Goal: Understand process/instructions

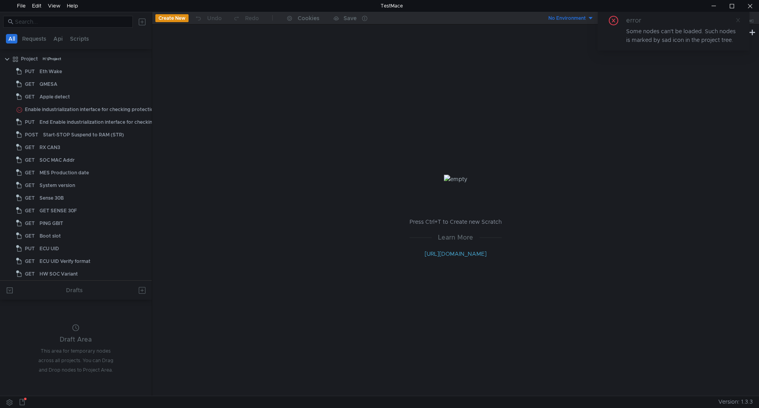
click at [735, 21] on icon at bounding box center [738, 20] width 6 height 6
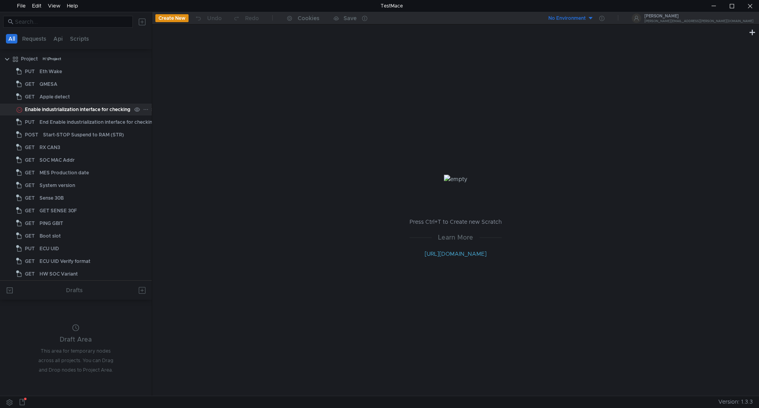
click at [59, 112] on div "Enable industrialization interface for checking protection" at bounding box center [91, 110] width 132 height 12
click at [107, 111] on div "Enable industrialization interface for checking protection" at bounding box center [91, 110] width 132 height 12
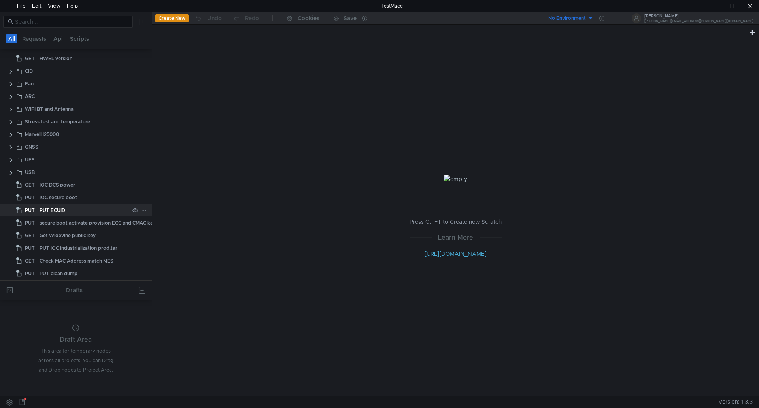
scroll to position [255, 0]
click at [12, 172] on clr-icon at bounding box center [11, 172] width 6 height 6
click at [12, 162] on app-app-tree-node-expander at bounding box center [11, 159] width 6 height 12
click at [8, 157] on clr-icon at bounding box center [11, 159] width 6 height 6
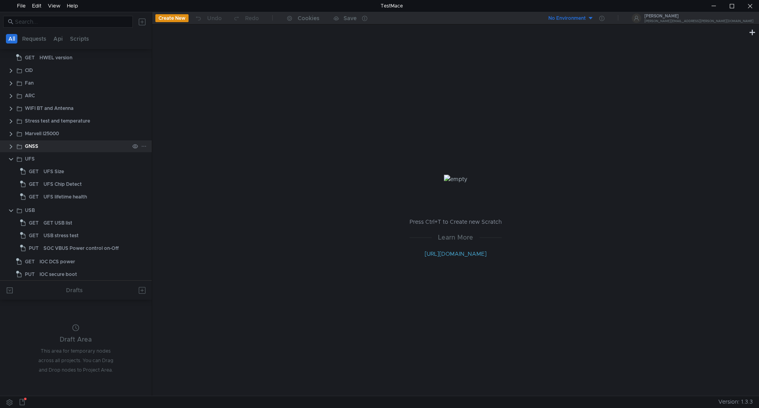
click at [12, 147] on clr-icon at bounding box center [11, 146] width 6 height 6
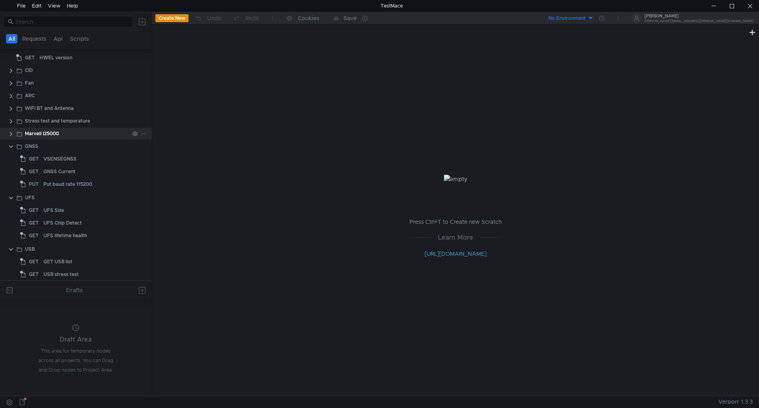
click at [12, 132] on clr-icon at bounding box center [11, 134] width 6 height 6
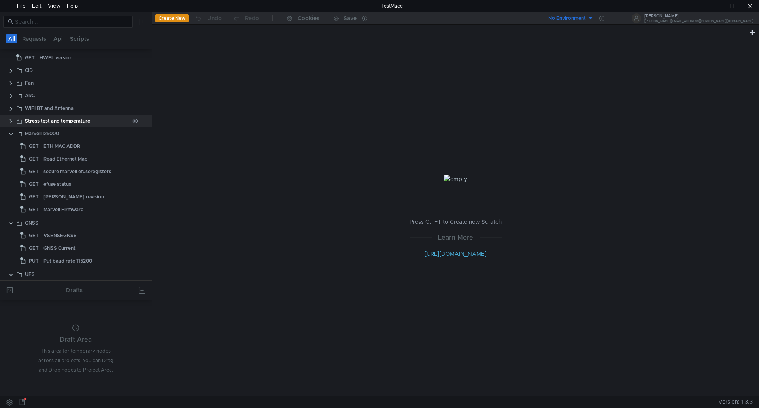
click at [10, 121] on clr-icon at bounding box center [11, 121] width 6 height 6
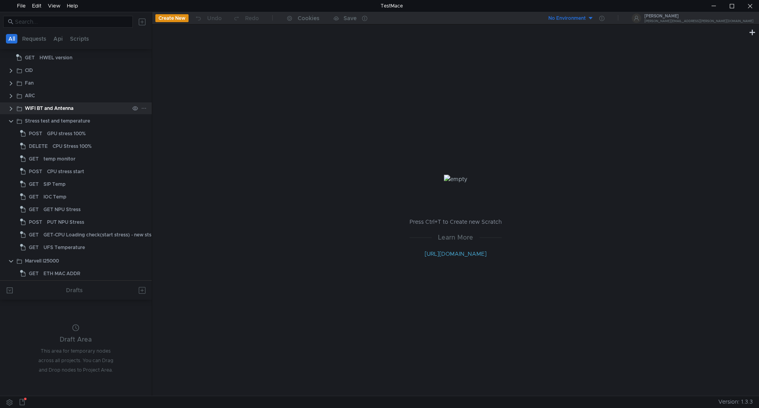
click at [9, 106] on clr-icon at bounding box center [11, 109] width 6 height 6
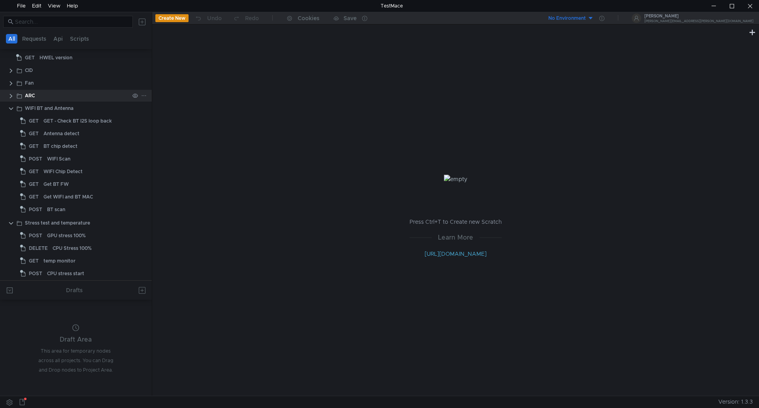
click at [9, 92] on app-app-tree-node-expander at bounding box center [11, 96] width 6 height 12
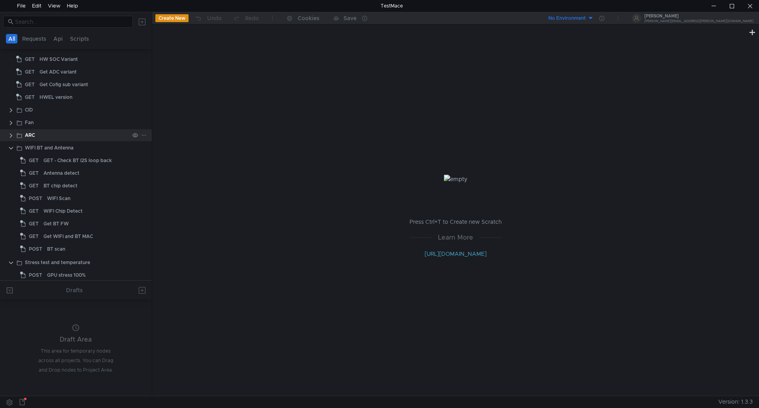
click at [12, 136] on clr-icon at bounding box center [11, 135] width 6 height 6
click at [11, 121] on clr-icon at bounding box center [11, 123] width 6 height 6
click at [9, 110] on clr-icon at bounding box center [11, 110] width 6 height 6
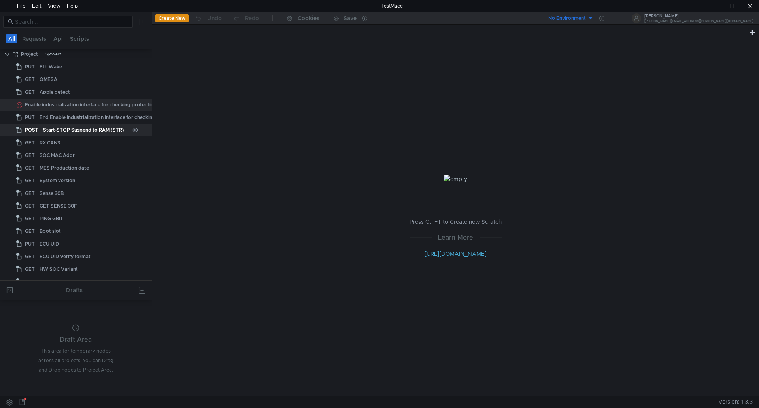
scroll to position [0, 0]
click at [73, 111] on div "Enable industrialization interface for checking protection" at bounding box center [91, 110] width 132 height 12
click at [143, 111] on icon at bounding box center [146, 110] width 6 height 6
click at [108, 106] on div at bounding box center [379, 204] width 759 height 408
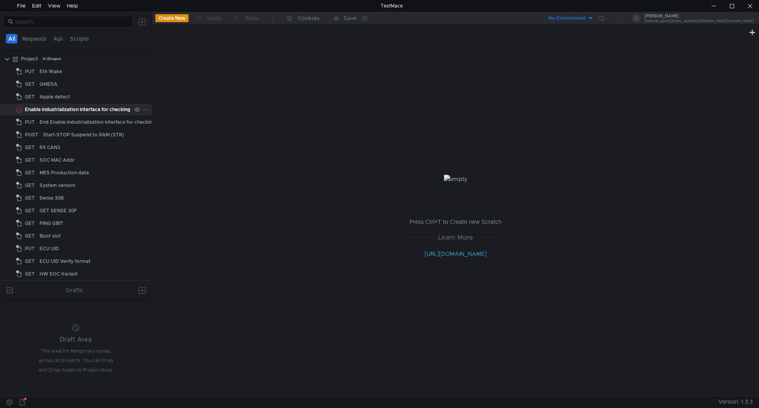
click at [134, 107] on icon at bounding box center [137, 110] width 6 height 6
click at [134, 109] on icon at bounding box center [137, 110] width 6 height 6
click at [143, 109] on icon at bounding box center [146, 110] width 6 height 6
click at [157, 132] on app-tour-anchor "Show in explorer" at bounding box center [175, 131] width 44 height 9
click at [753, 8] on div at bounding box center [750, 6] width 18 height 12
